Goal: Obtain resource: Download file/media

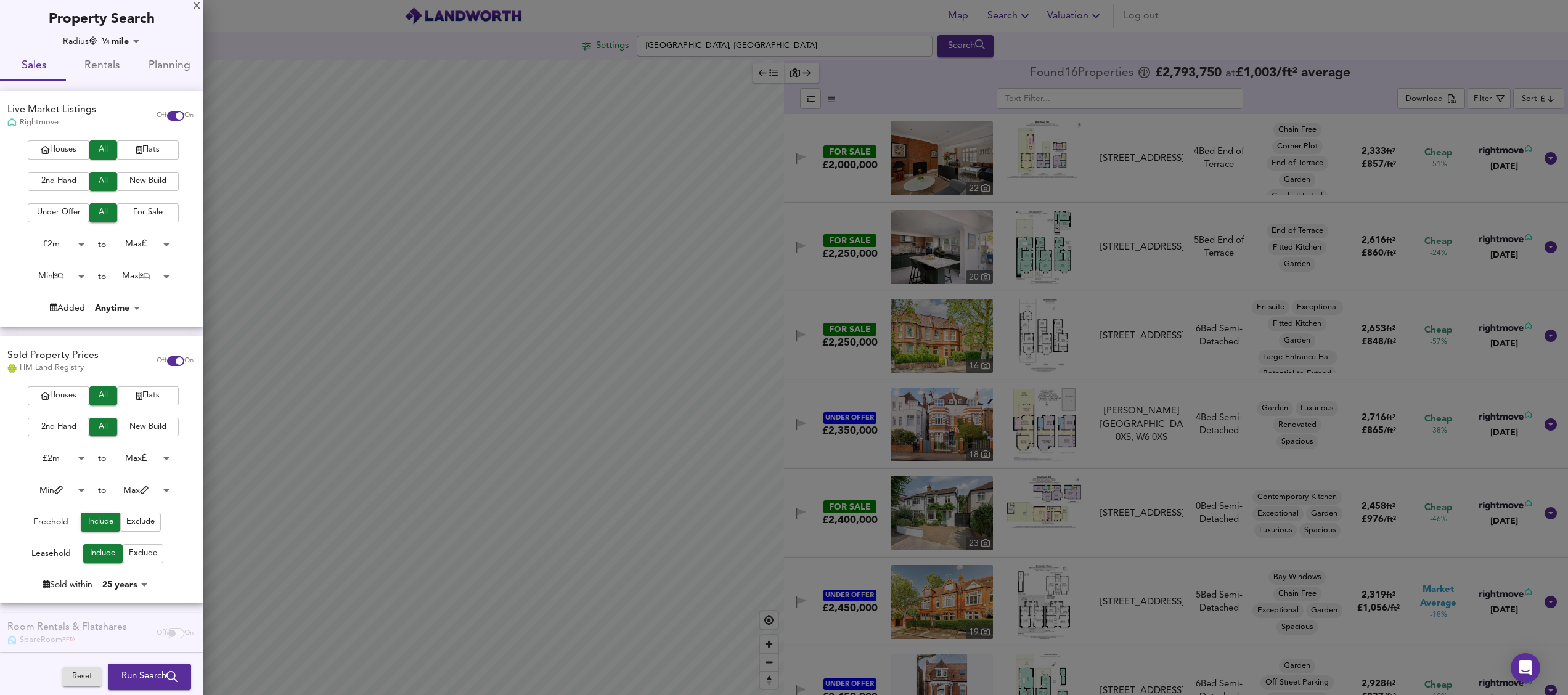
scroll to position [50, 0]
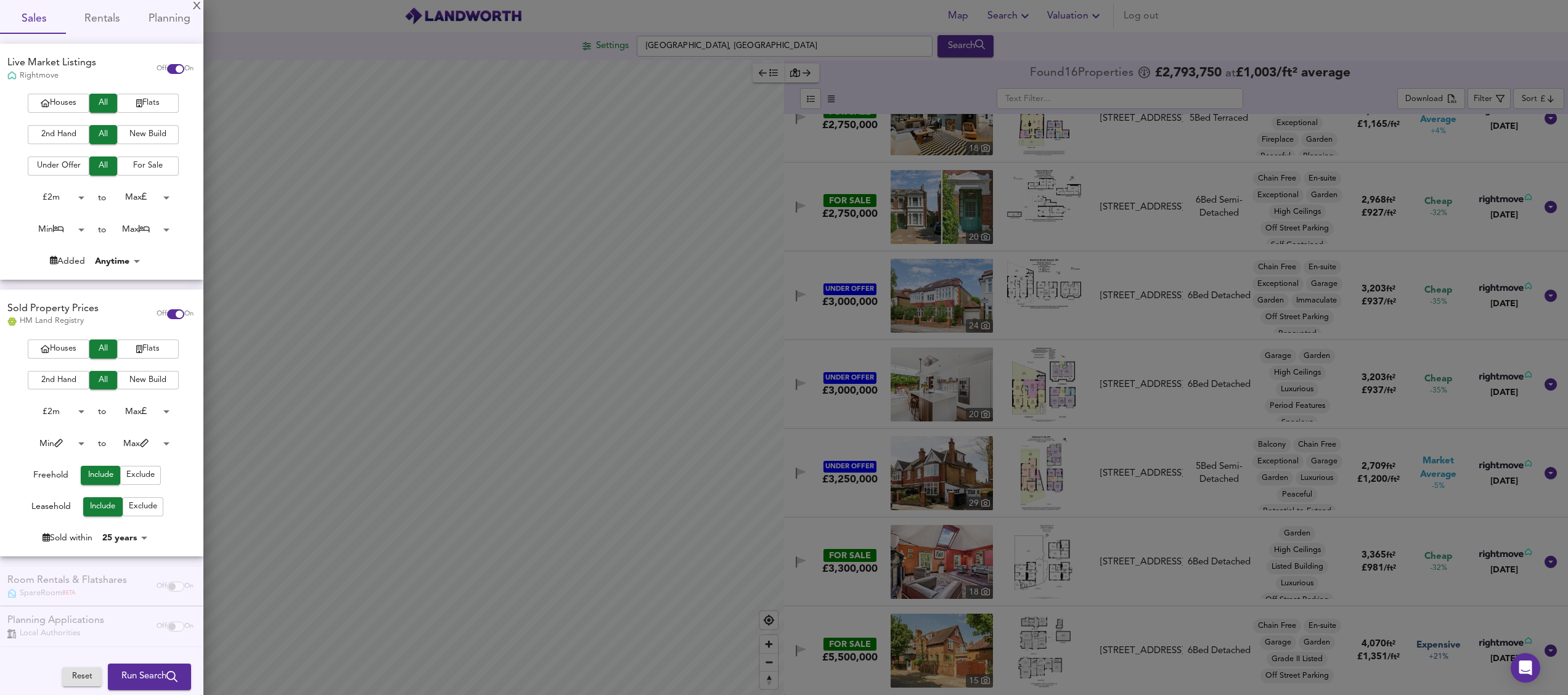
click at [762, 40] on div at bounding box center [784, 347] width 1568 height 695
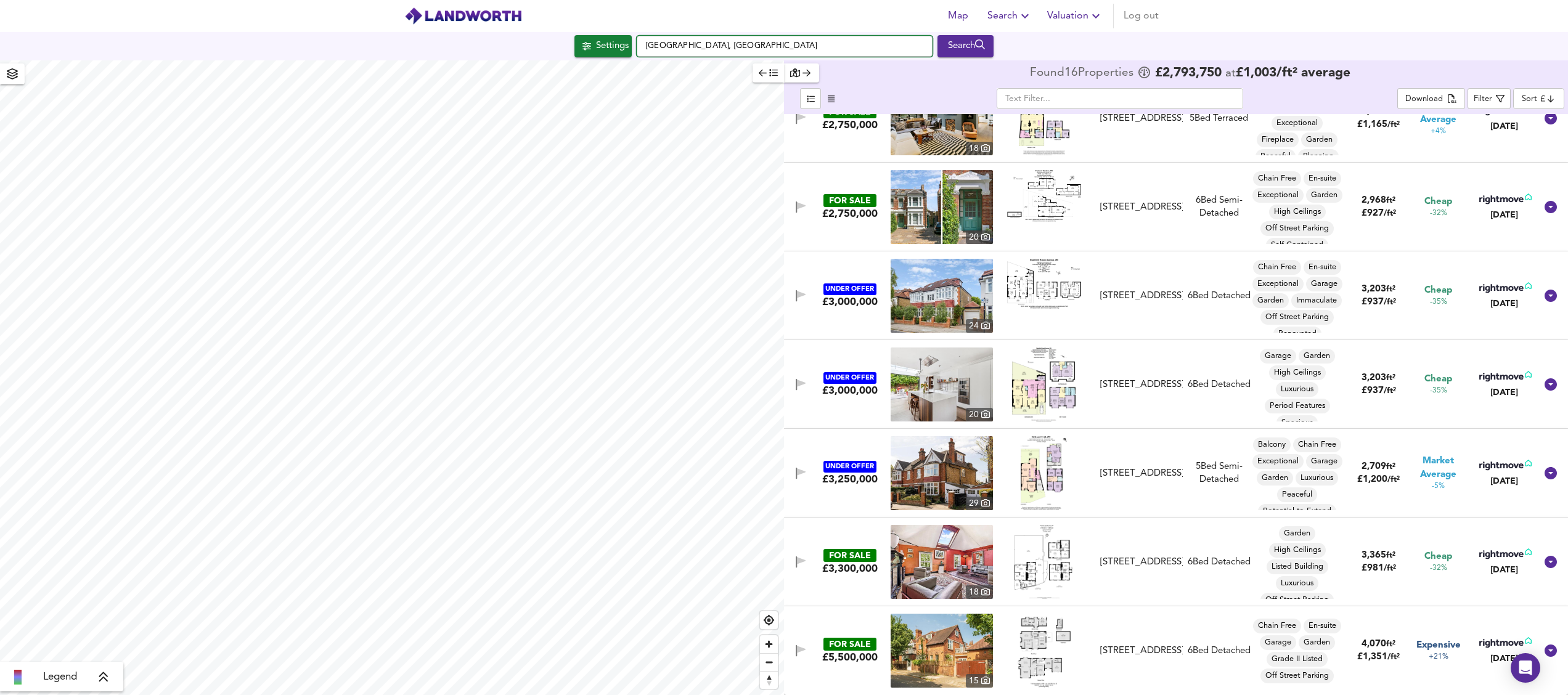
click at [767, 50] on input "[GEOGRAPHIC_DATA], [GEOGRAPHIC_DATA]" at bounding box center [785, 46] width 296 height 21
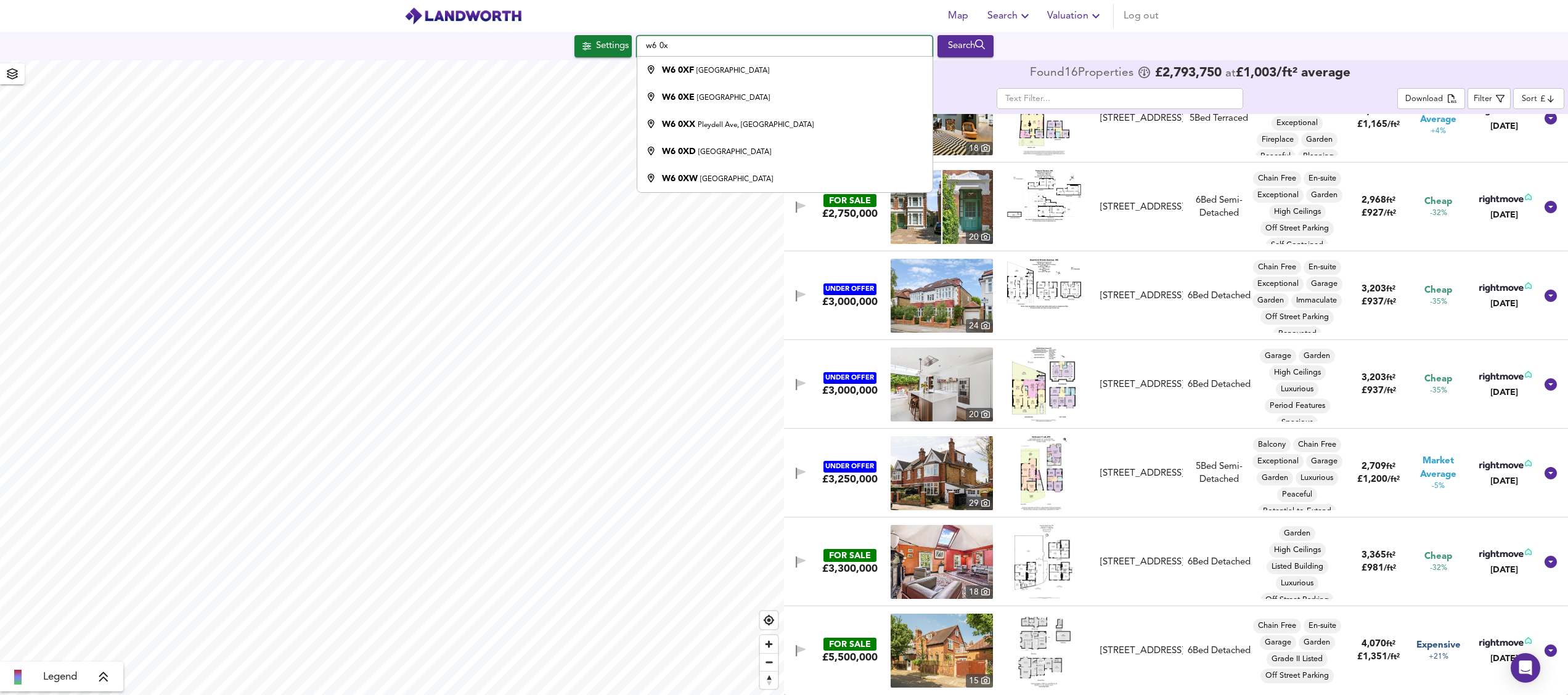
type input "w6 0x"
click at [841, 14] on div "Map Search Valuation Log out" at bounding box center [784, 16] width 789 height 31
click at [950, 45] on div "Search" at bounding box center [966, 46] width 50 height 16
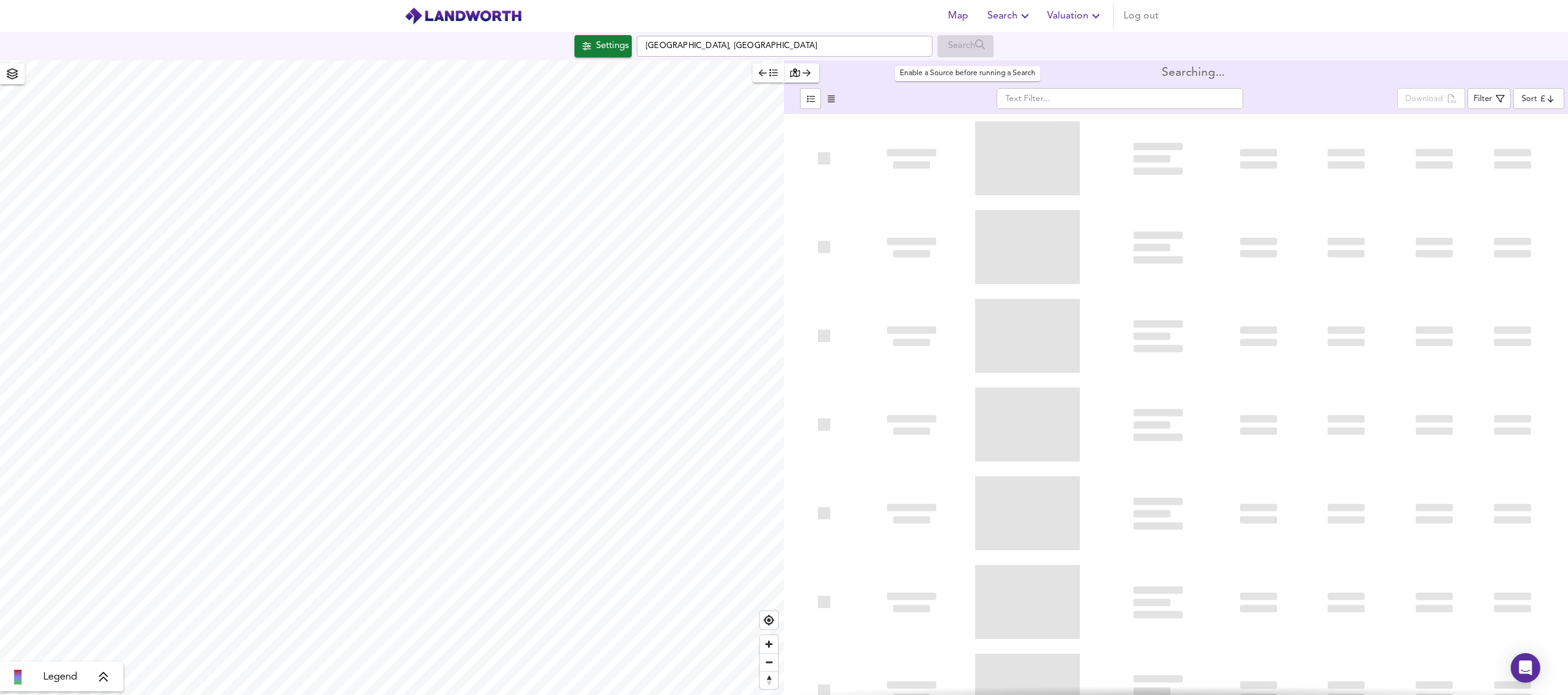
type input "bestdeal"
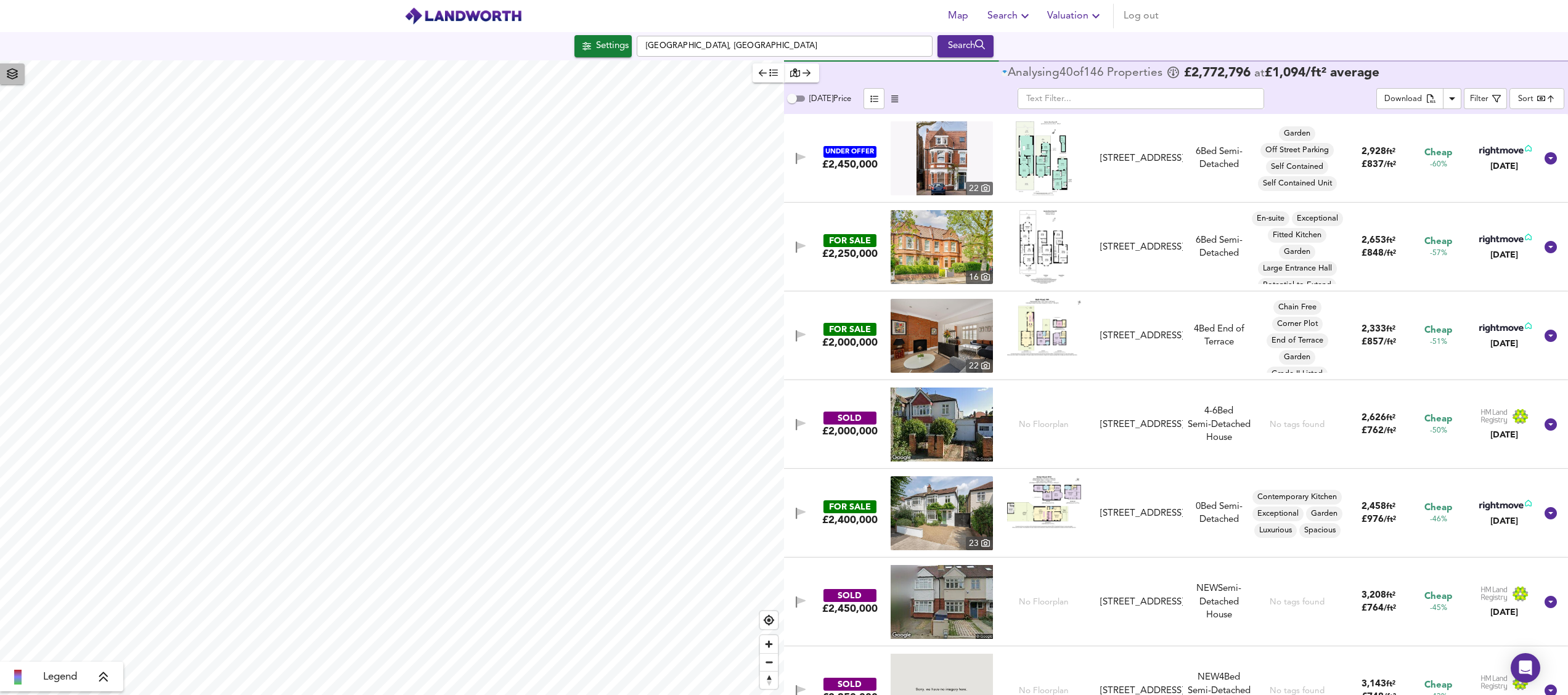
click at [18, 80] on span "button" at bounding box center [12, 74] width 20 height 17
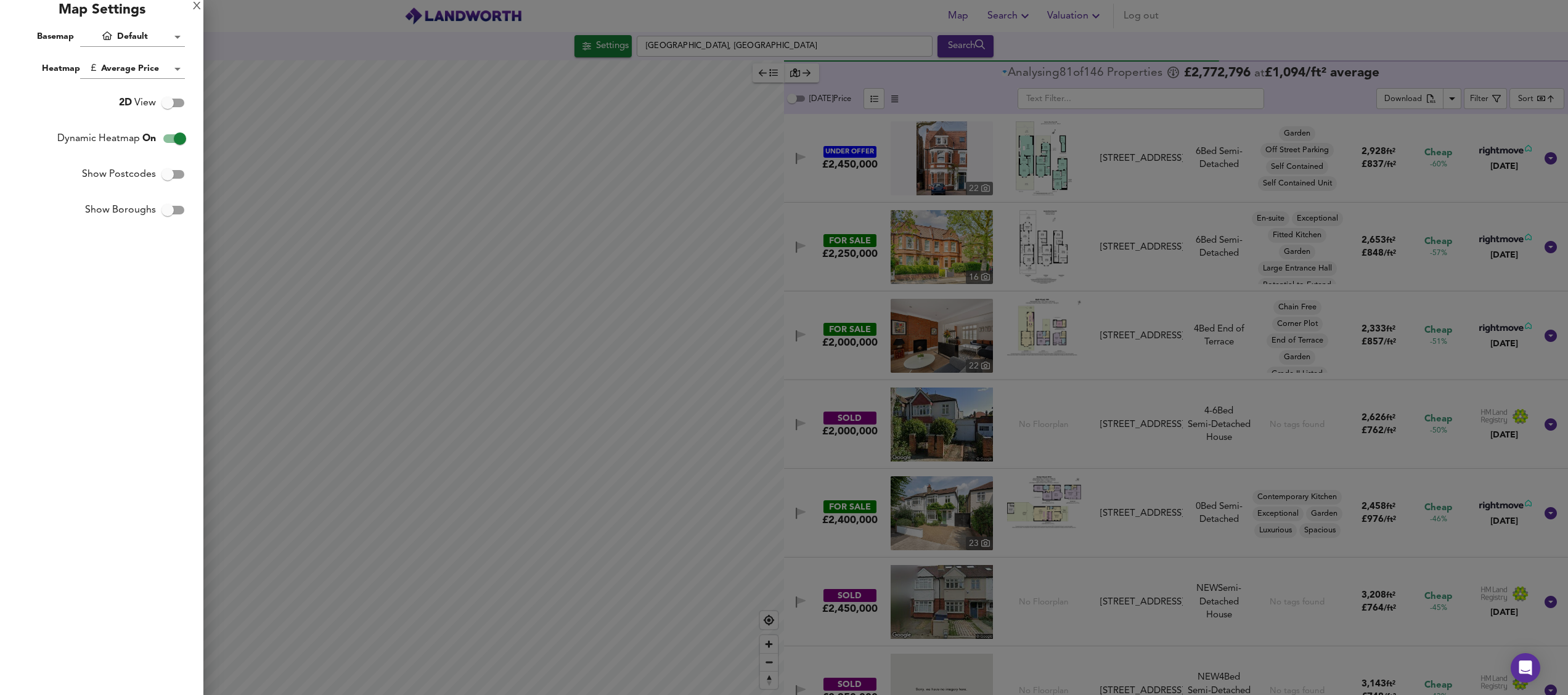
click at [19, 80] on div "X Map Settings Basemap Default hybrid Heatmap Average Price landworth 2D View D…" at bounding box center [102, 347] width 203 height 695
click at [194, 6] on div "X" at bounding box center [197, 7] width 8 height 9
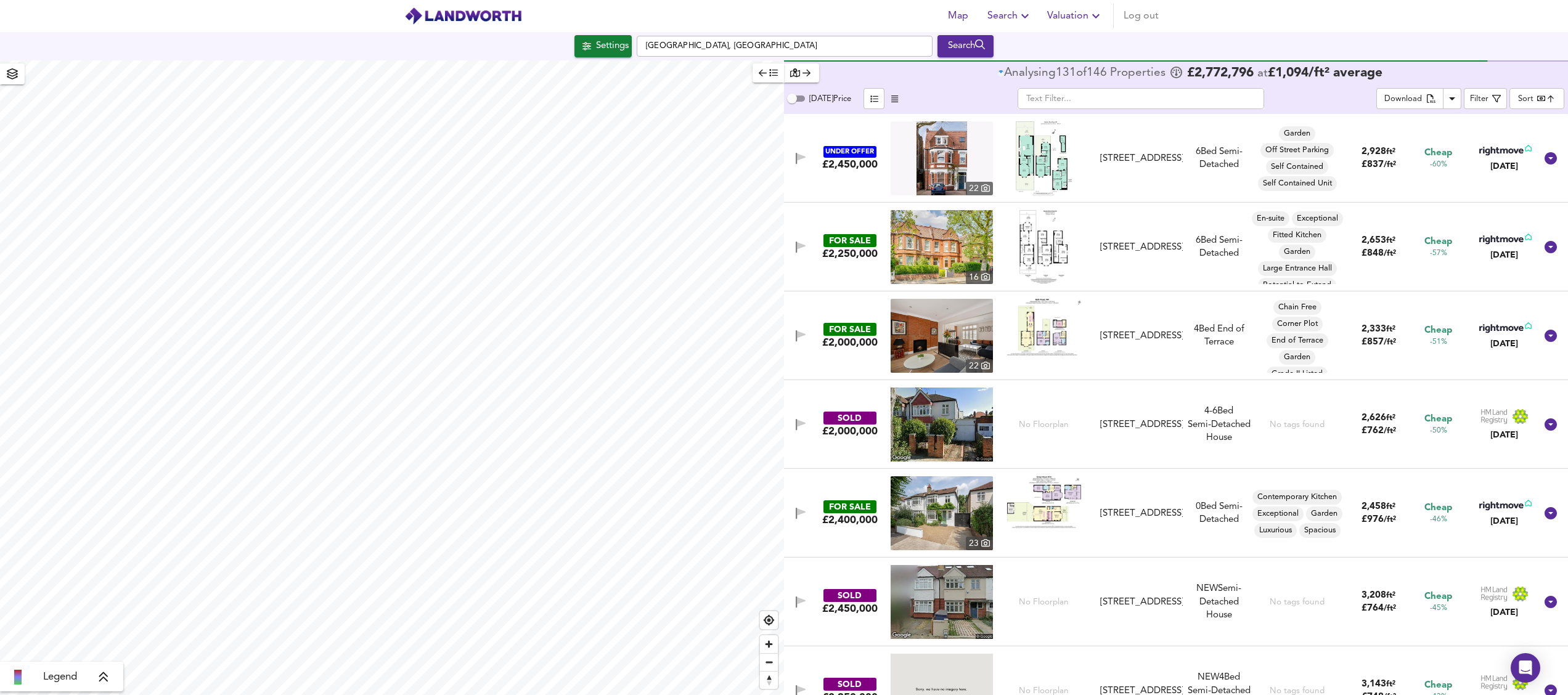
click at [105, 681] on icon at bounding box center [104, 677] width 11 height 12
click at [112, 587] on icon at bounding box center [114, 589] width 11 height 12
click at [774, 50] on input "[GEOGRAPHIC_DATA], [GEOGRAPHIC_DATA]" at bounding box center [785, 46] width 296 height 21
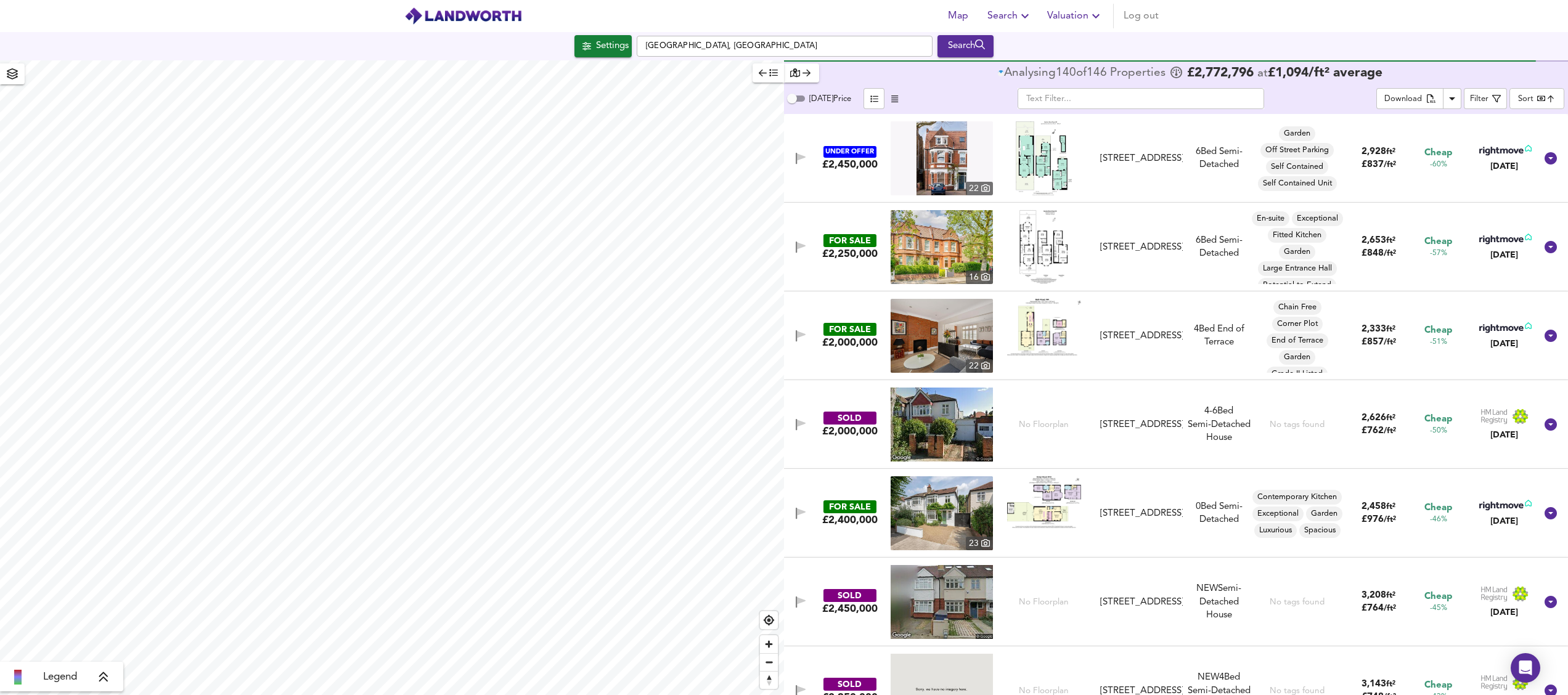
click at [774, 50] on input "[GEOGRAPHIC_DATA], [GEOGRAPHIC_DATA]" at bounding box center [785, 46] width 296 height 21
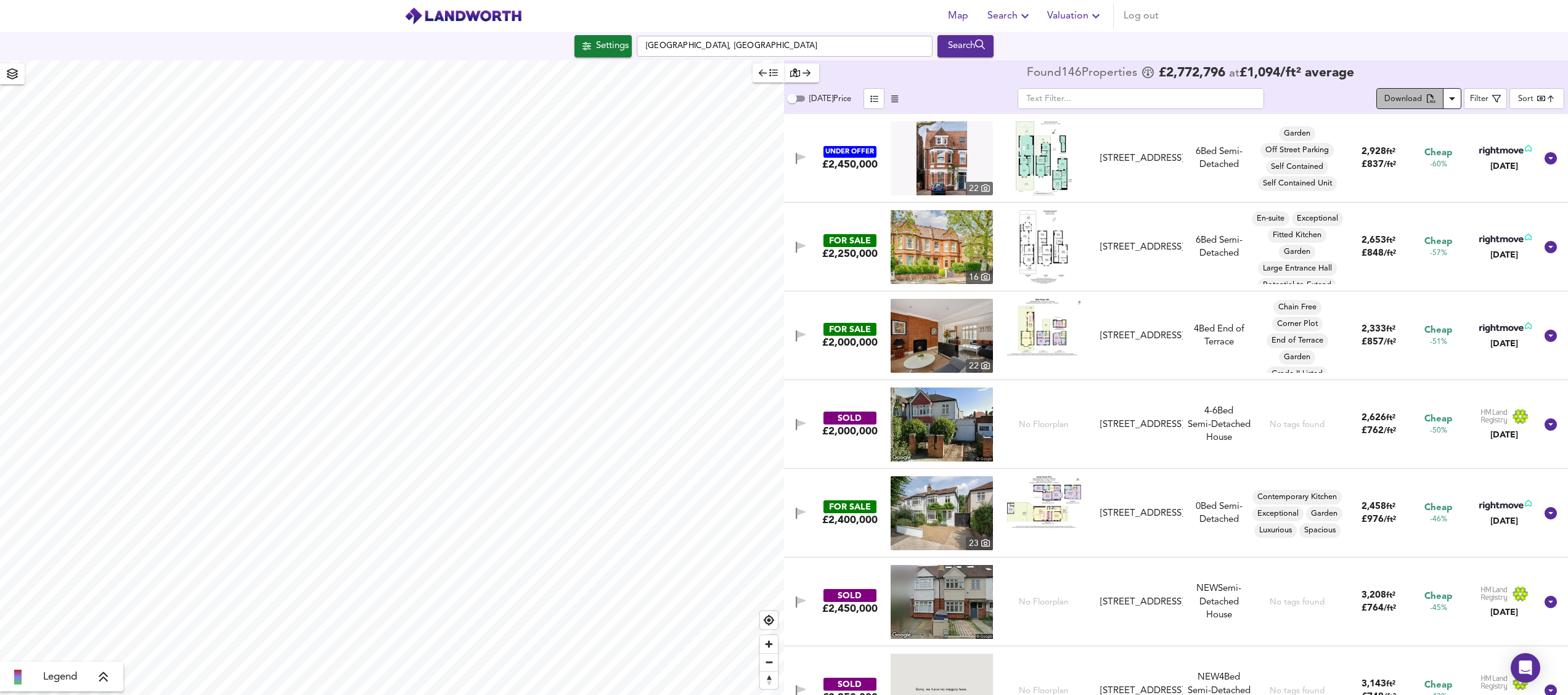
click at [1413, 97] on div "Download" at bounding box center [1403, 99] width 38 height 14
